Goal: Task Accomplishment & Management: Manage account settings

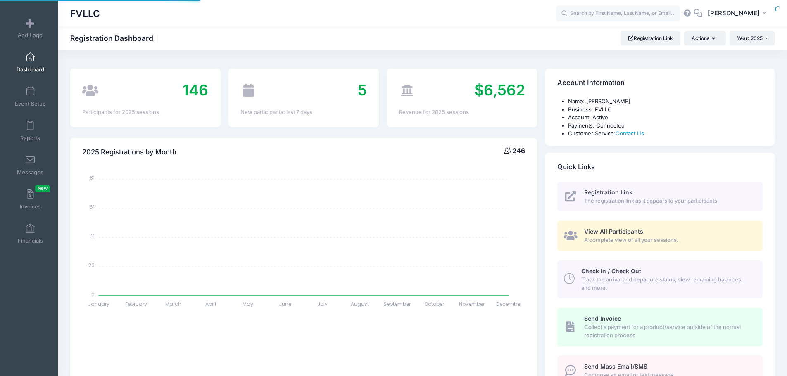
select select
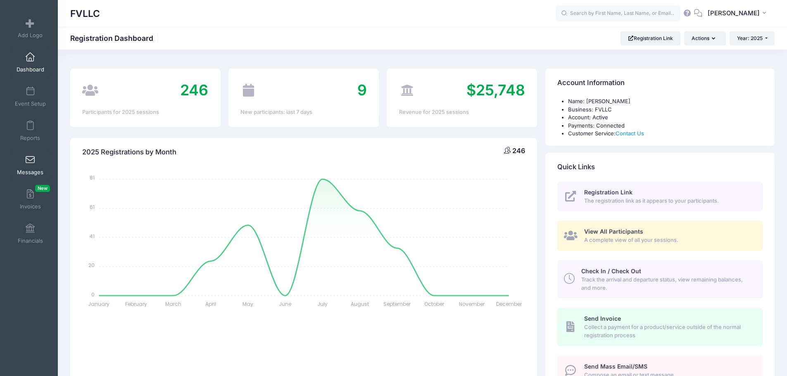
click at [30, 156] on span at bounding box center [30, 160] width 0 height 9
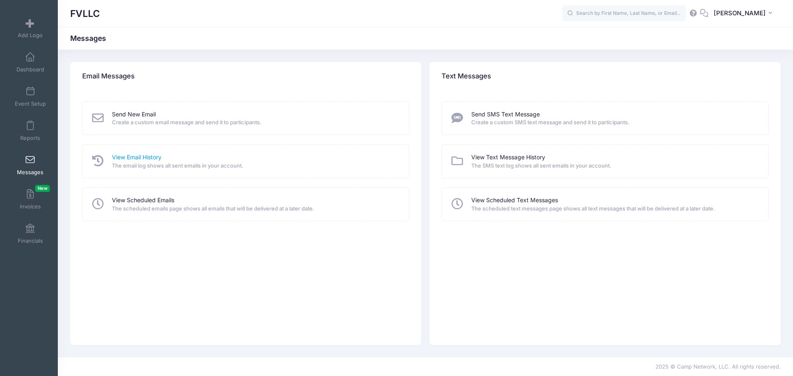
click at [128, 158] on link "View Email History" at bounding box center [137, 157] width 50 height 9
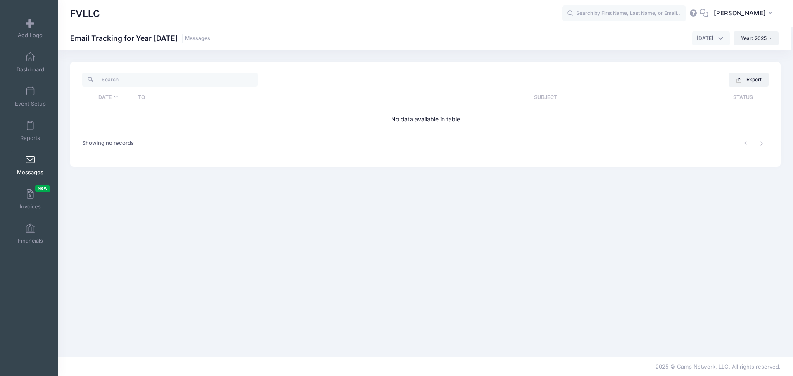
click at [697, 43] on span "October 2025" at bounding box center [711, 38] width 38 height 14
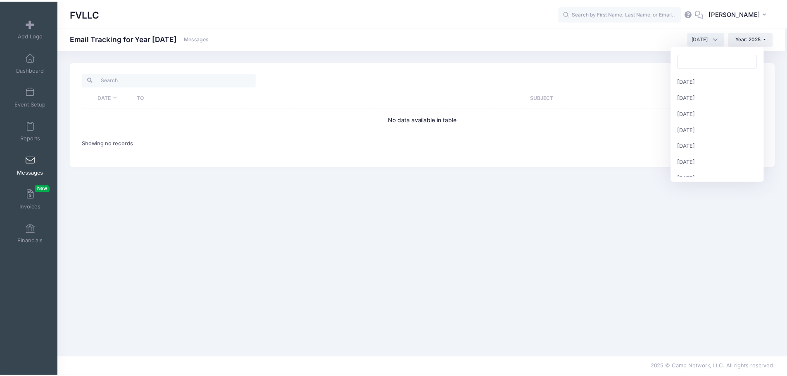
scroll to position [90, 0]
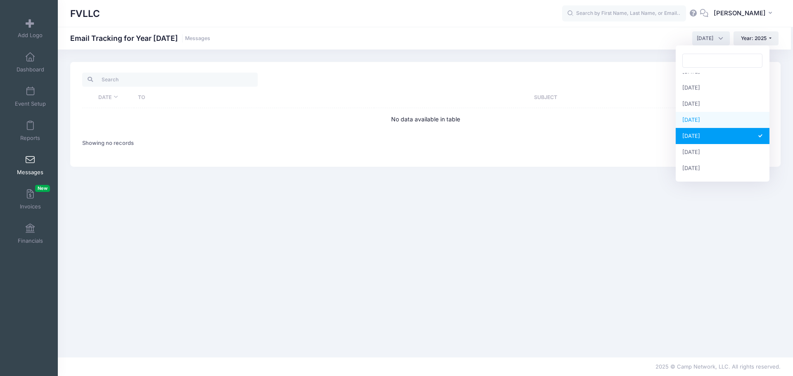
select select "9"
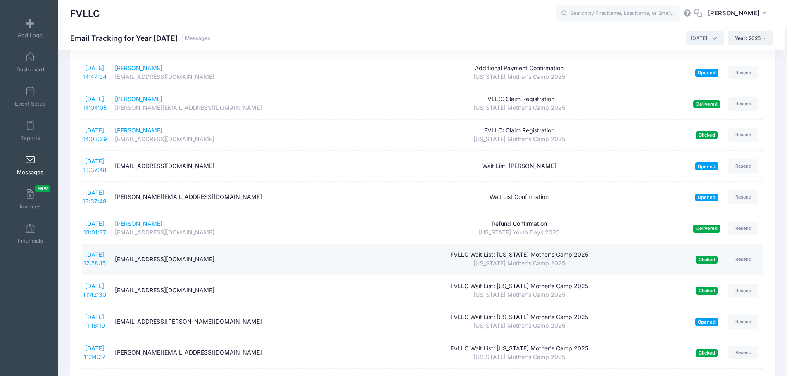
scroll to position [83, 0]
click at [96, 256] on link "9/30/2025 12:58:15" at bounding box center [94, 259] width 22 height 16
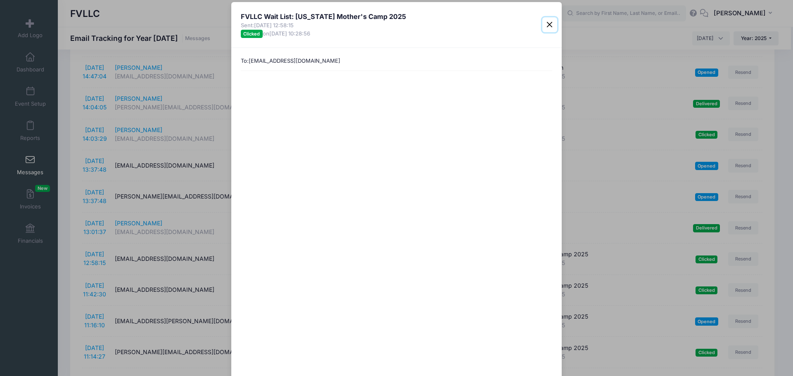
click at [546, 24] on button "Close" at bounding box center [549, 24] width 15 height 15
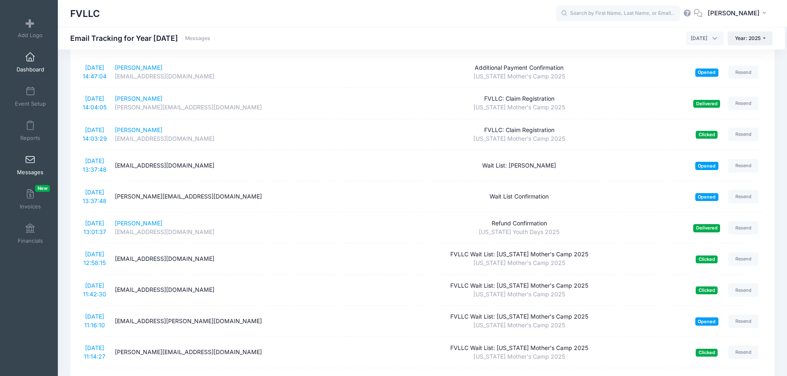
click at [22, 63] on link "Dashboard" at bounding box center [30, 62] width 39 height 29
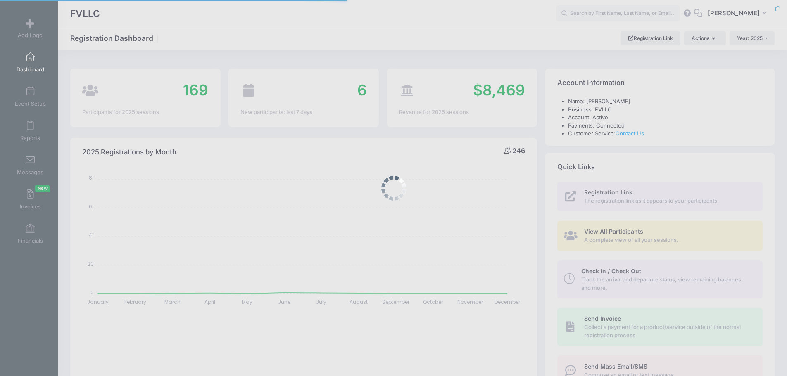
select select
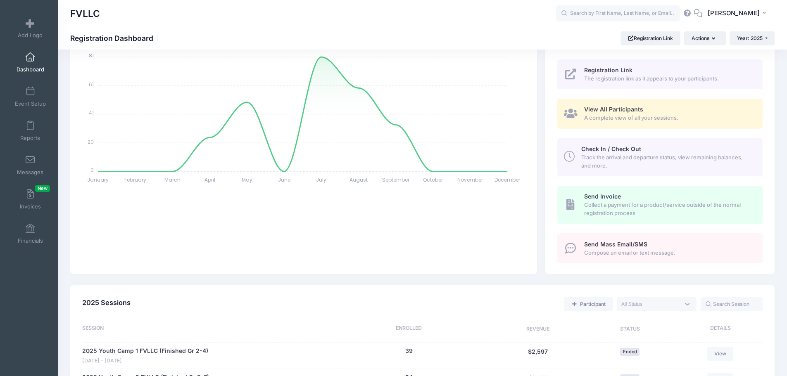
scroll to position [206, 0]
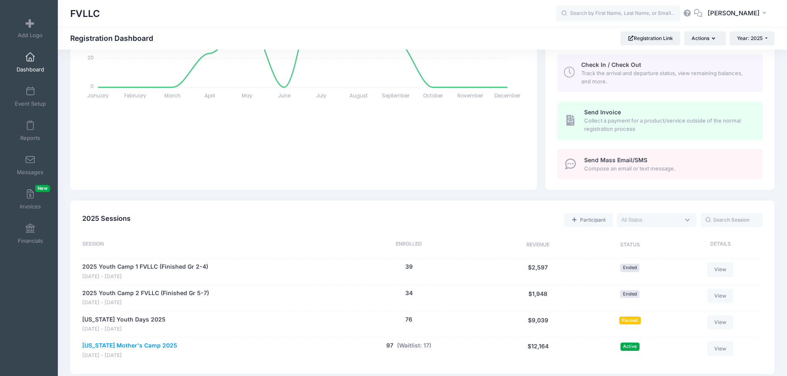
click at [118, 345] on link "[US_STATE] Mother's Camp 2025" at bounding box center [129, 346] width 95 height 9
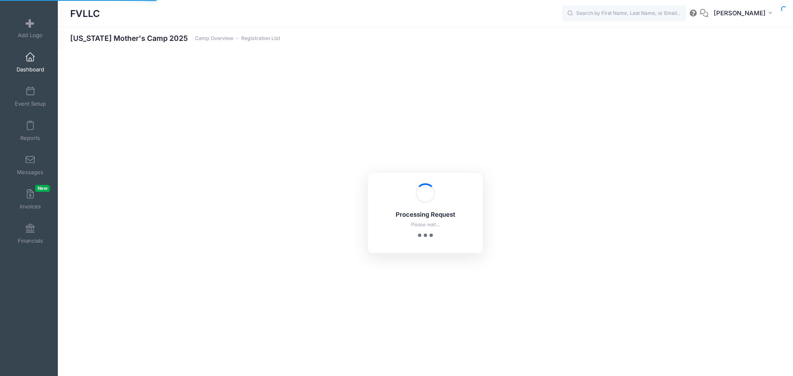
select select "10"
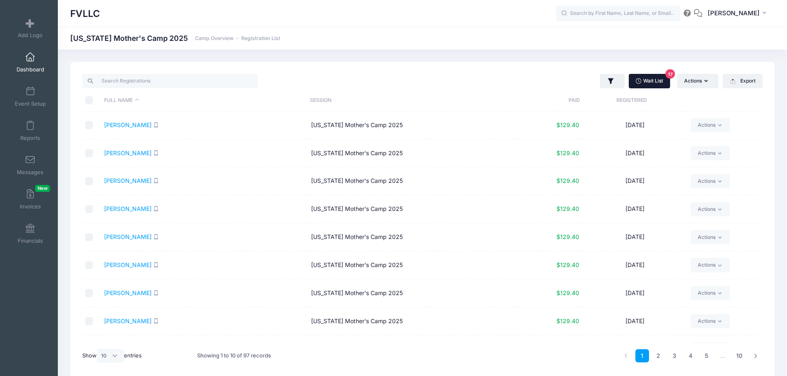
click at [651, 81] on link "Wait List 17" at bounding box center [649, 81] width 41 height 14
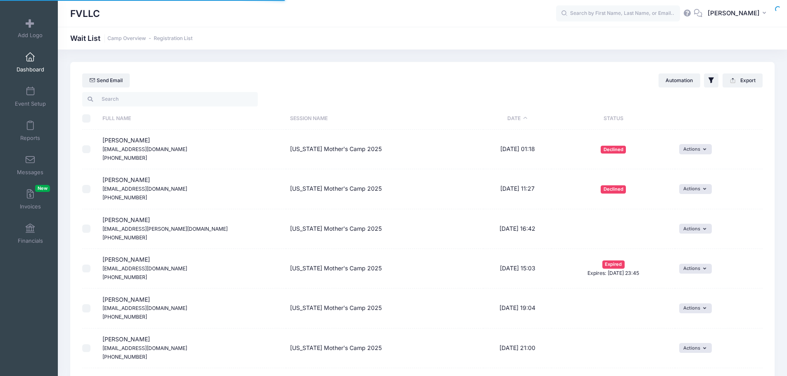
select select "50"
click at [21, 67] on span "Dashboard" at bounding box center [31, 69] width 28 height 7
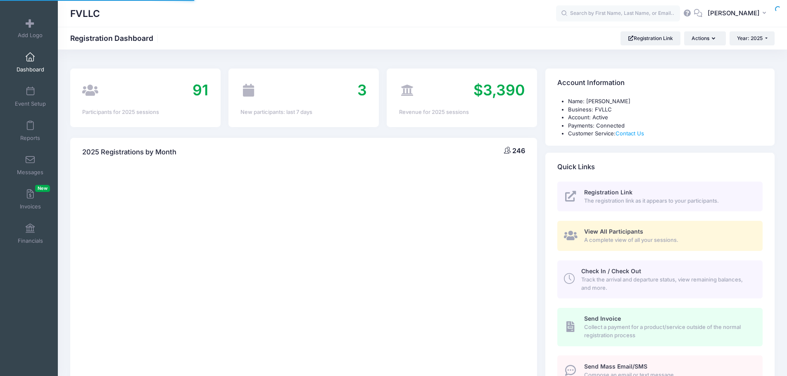
select select
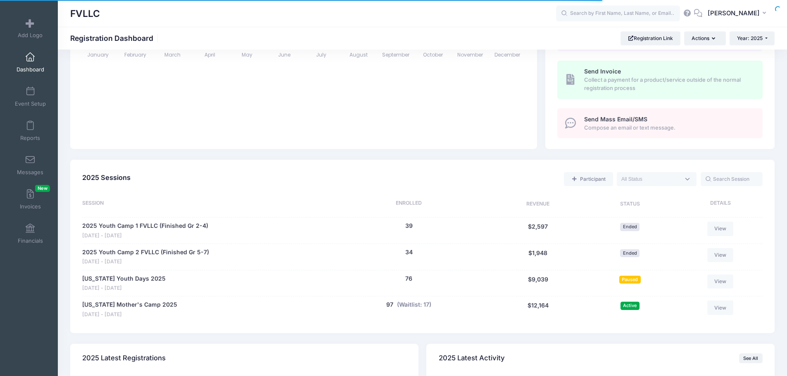
scroll to position [248, 0]
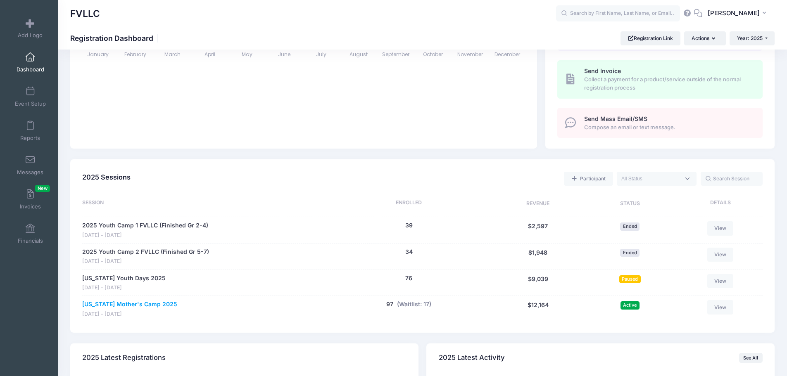
click at [123, 306] on link "[US_STATE] Mother's Camp 2025" at bounding box center [129, 304] width 95 height 9
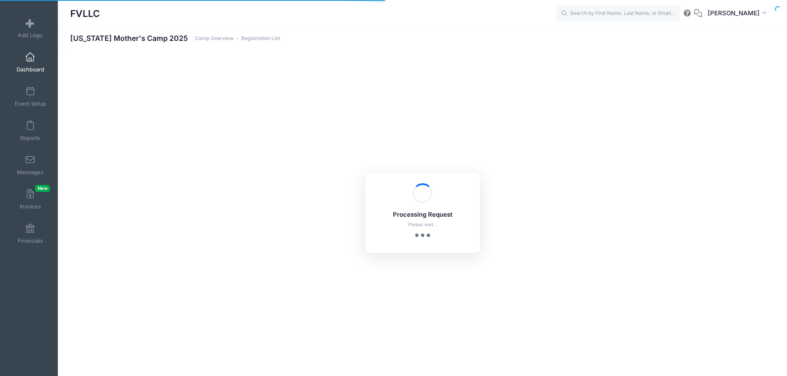
select select "10"
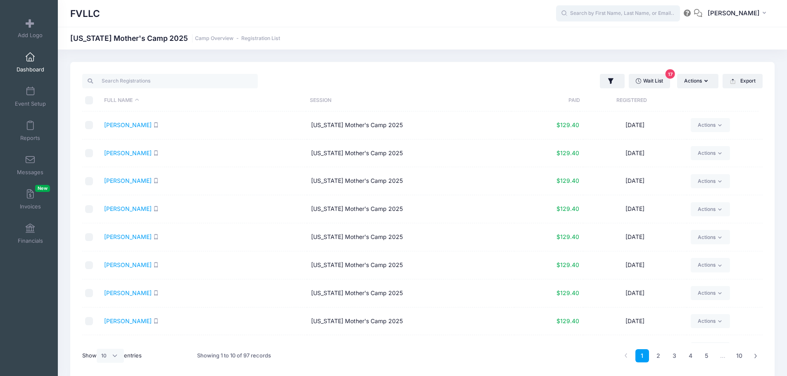
click at [601, 18] on input "text" at bounding box center [618, 13] width 124 height 17
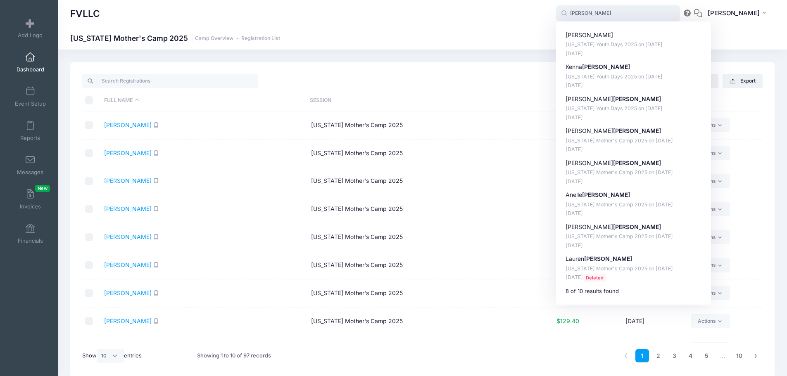
type input "[PERSON_NAME]"
click at [29, 64] on link "Dashboard" at bounding box center [30, 62] width 39 height 29
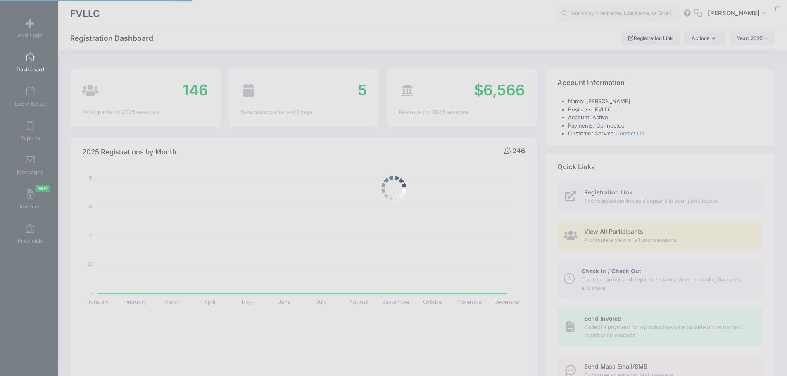
select select
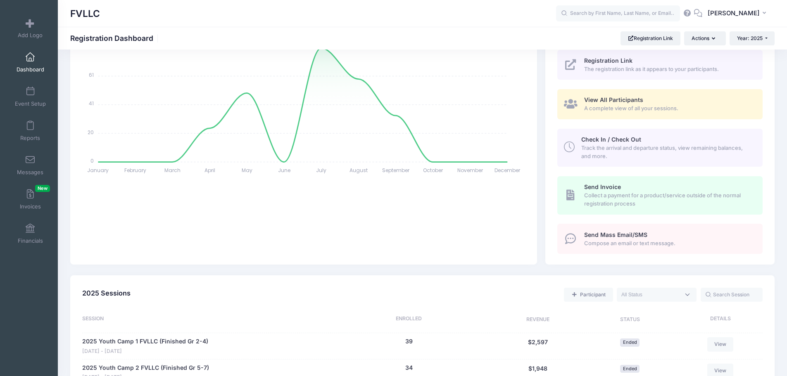
scroll to position [248, 0]
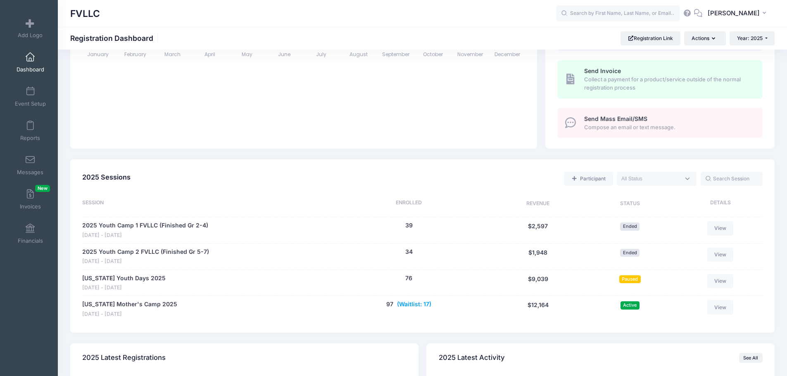
drag, startPoint x: 412, startPoint y: 304, endPoint x: 406, endPoint y: 304, distance: 5.8
click at [406, 304] on button "(Waitlist: 17)" at bounding box center [414, 304] width 34 height 9
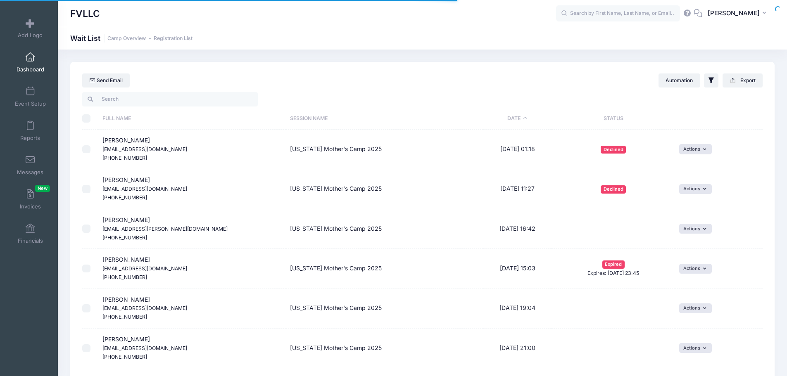
select select "50"
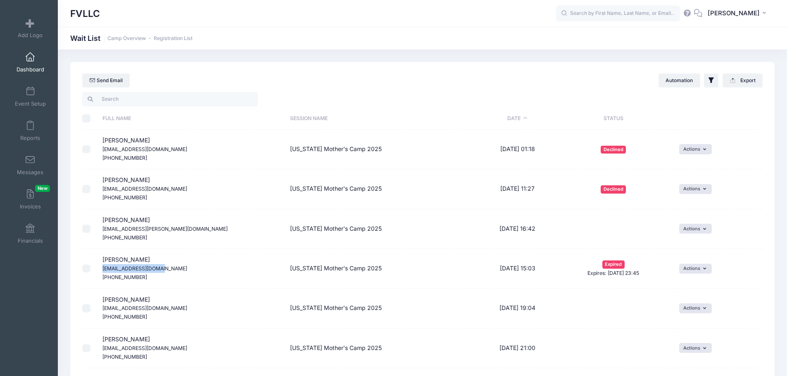
drag, startPoint x: 103, startPoint y: 268, endPoint x: 164, endPoint y: 266, distance: 61.2
click at [164, 266] on td "Hanna Byman hannalbyman@gmail.com (763) 587-3398" at bounding box center [191, 269] width 187 height 40
copy small "hannalbyman@gmail.com"
click at [710, 270] on button "Actions" at bounding box center [695, 269] width 33 height 10
click at [673, 317] on link "Uninvite" at bounding box center [673, 319] width 68 height 16
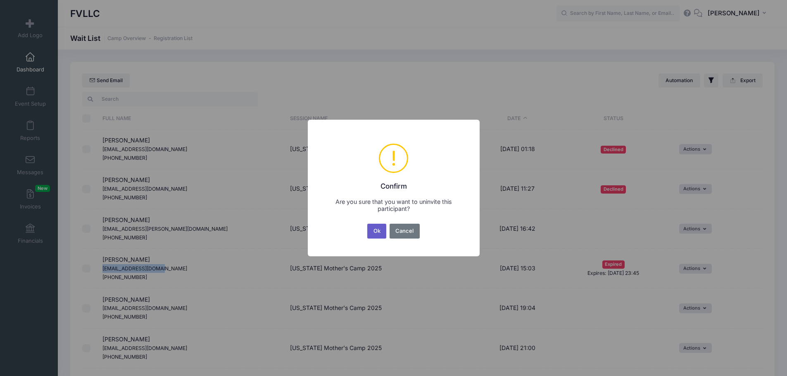
click at [374, 231] on button "Ok" at bounding box center [376, 231] width 19 height 15
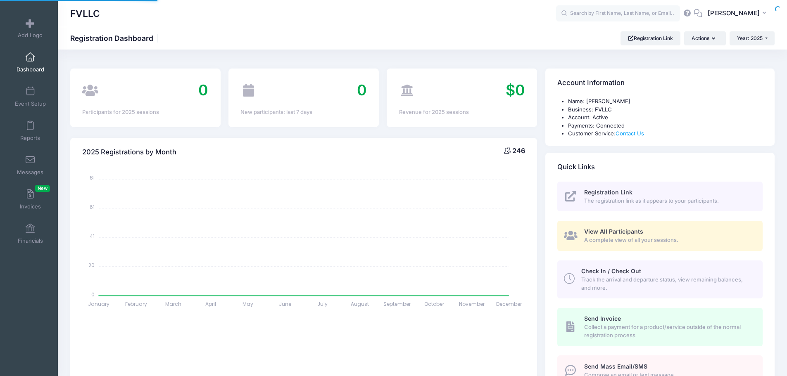
select select
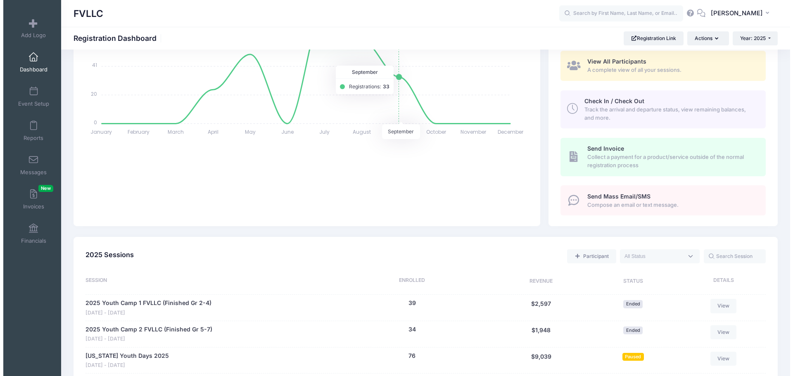
scroll to position [248, 0]
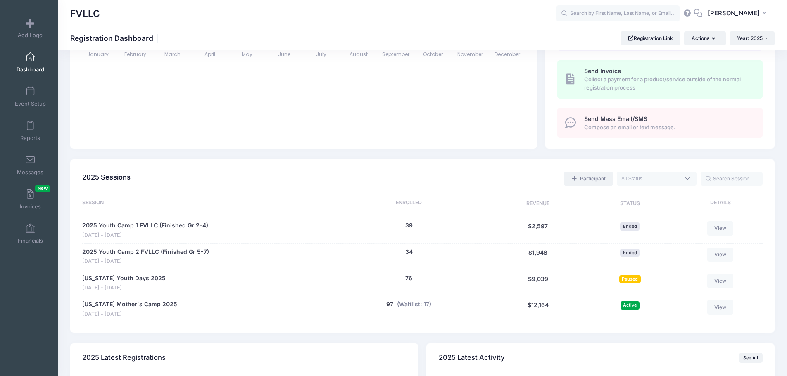
click at [591, 176] on link "Participant" at bounding box center [588, 179] width 49 height 14
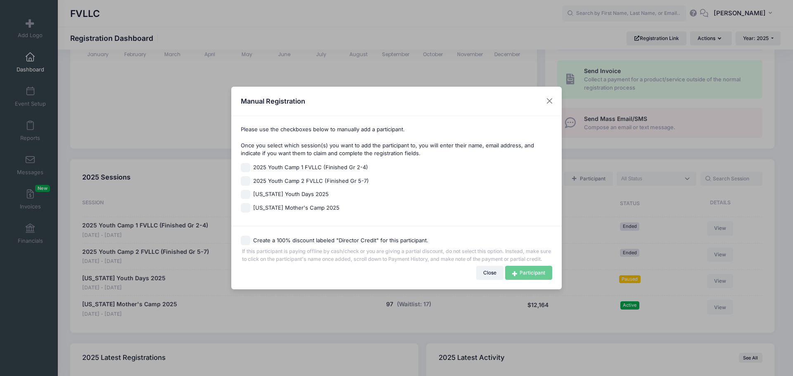
click at [263, 205] on span "[US_STATE] Mother's Camp 2025" at bounding box center [296, 208] width 86 height 8
click at [250, 205] on input "[US_STATE] Mother's Camp 2025" at bounding box center [245, 207] width 9 height 9
checkbox input "true"
click at [536, 280] on link "Participant" at bounding box center [528, 273] width 47 height 14
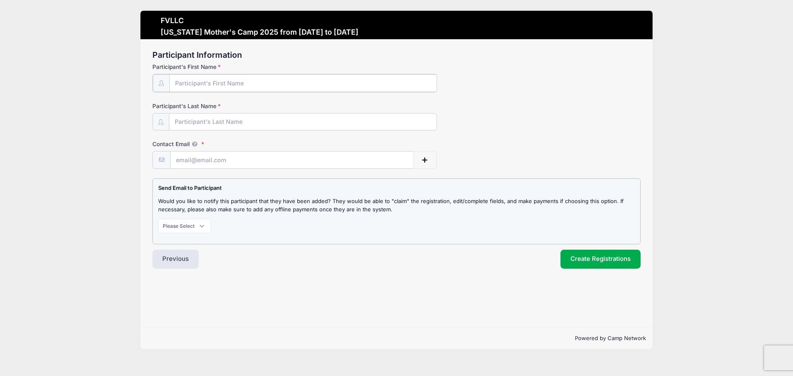
click at [244, 82] on input "Participant's First Name" at bounding box center [303, 83] width 268 height 18
type input "h"
type input "[PERSON_NAME]"
type input "Byman"
type input "h"
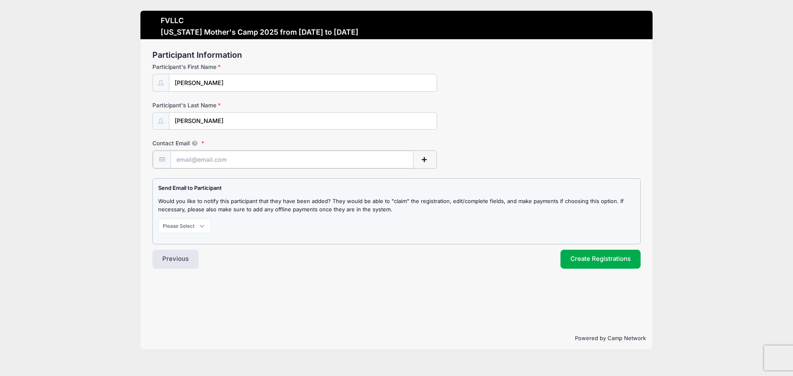
click at [205, 158] on input "Contact Email" at bounding box center [292, 160] width 242 height 18
paste input "hannalbyman@gmail.com"
type input "hannalbyman@gmail.com"
drag, startPoint x: 205, startPoint y: 223, endPoint x: 202, endPoint y: 232, distance: 9.1
click at [205, 224] on select "Please Select Don't Notify Notify" at bounding box center [184, 225] width 53 height 14
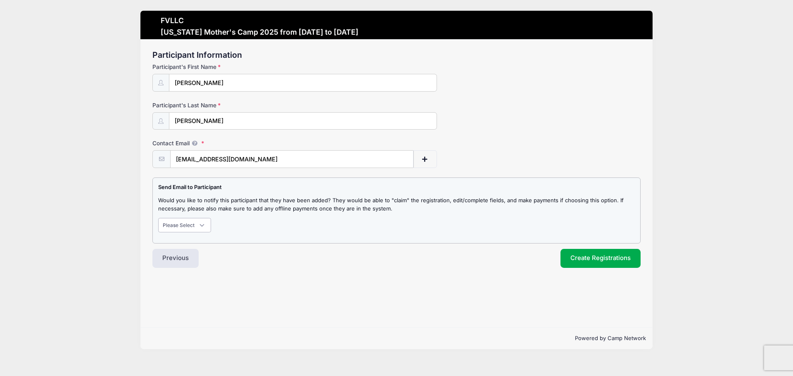
select select "1"
click at [158, 218] on select "Please Select Don't Notify Notify" at bounding box center [184, 225] width 53 height 14
click at [577, 256] on button "Create Registrations" at bounding box center [600, 258] width 80 height 19
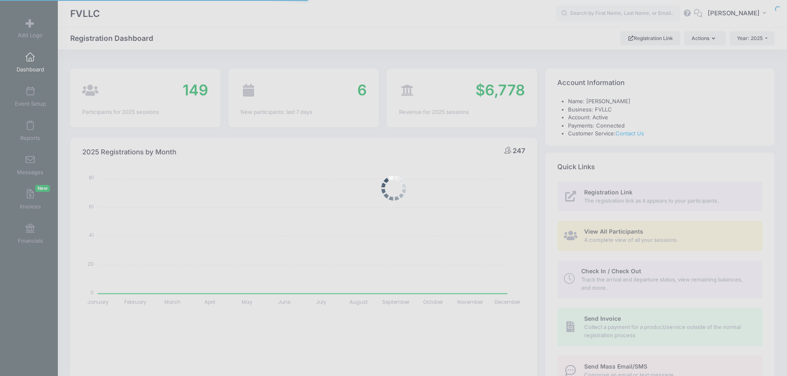
select select
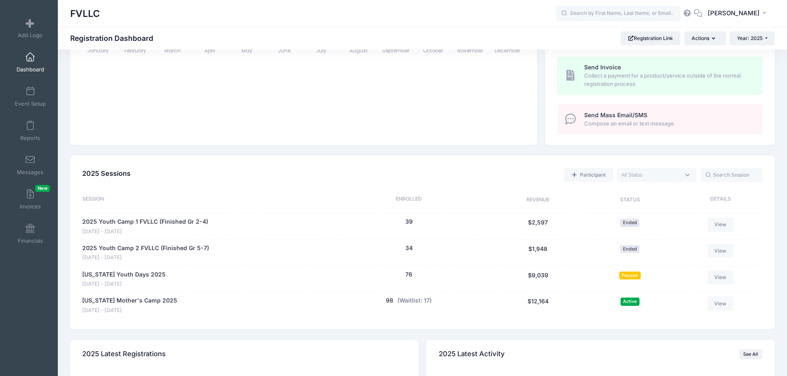
scroll to position [330, 0]
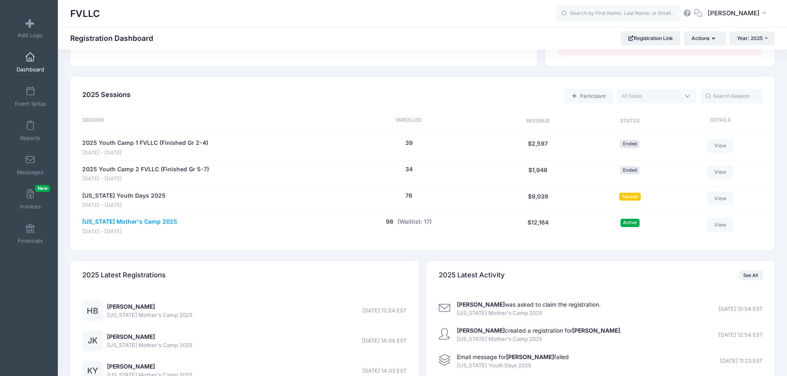
click at [141, 221] on link "[US_STATE] Mother's Camp 2025" at bounding box center [129, 222] width 95 height 9
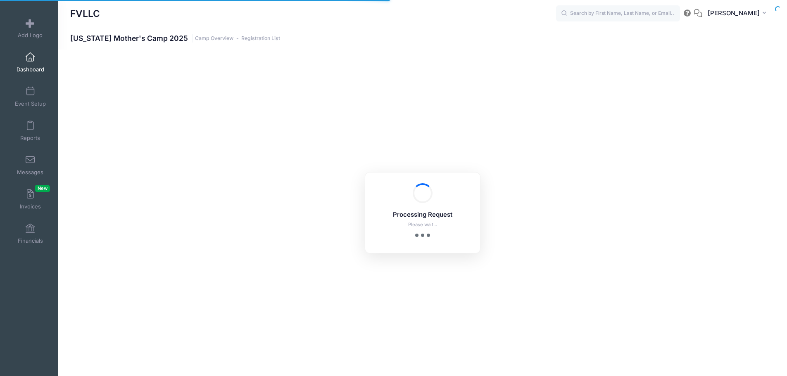
select select "10"
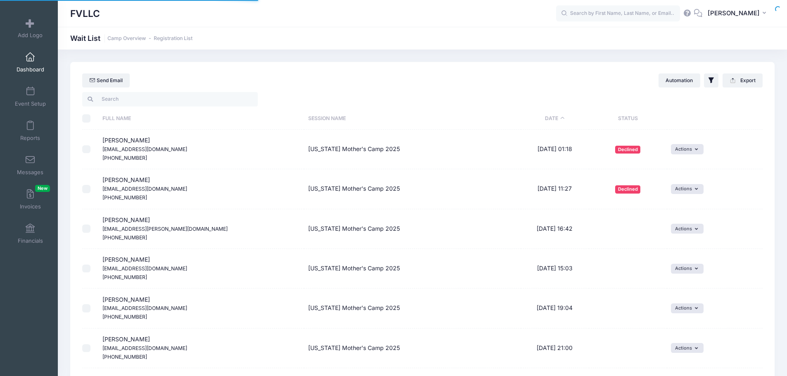
select select "50"
click at [699, 269] on button "Actions" at bounding box center [687, 269] width 33 height 10
click at [685, 301] on link "Delete" at bounding box center [681, 303] width 36 height 16
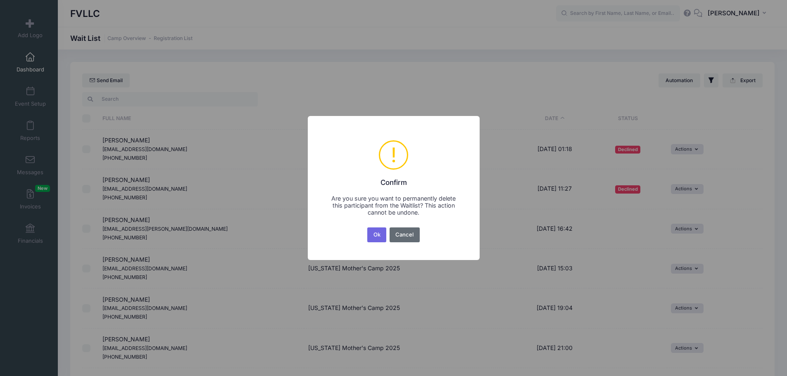
click at [404, 231] on button "Cancel" at bounding box center [404, 235] width 30 height 15
